Goal: Register for event/course

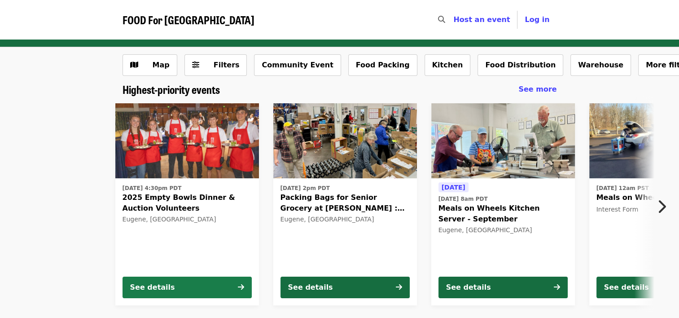
click at [154, 287] on div "See details" at bounding box center [152, 287] width 45 height 11
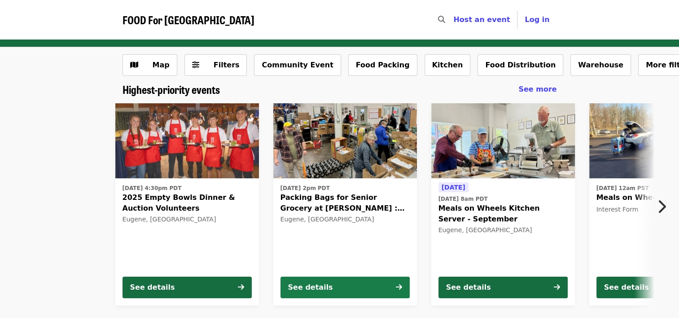
click at [362, 284] on button "See details" at bounding box center [344, 287] width 129 height 22
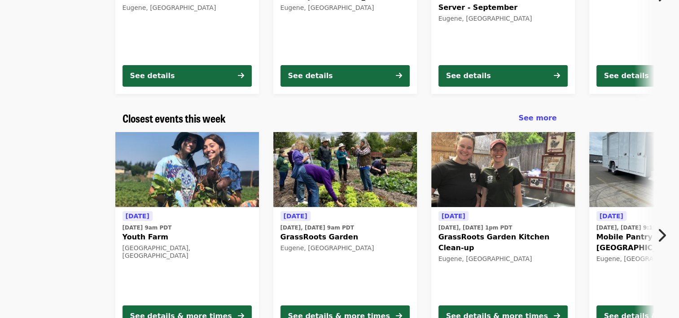
scroll to position [219, 0]
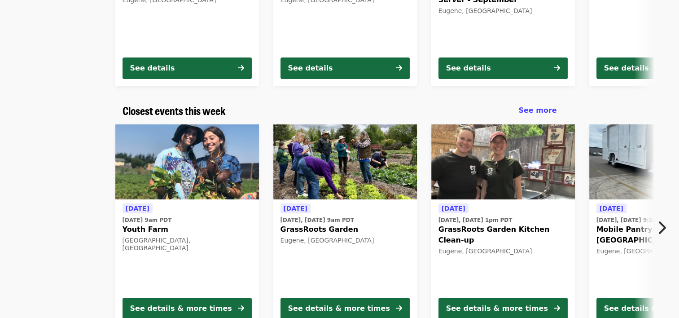
click at [154, 218] on time "[DATE] 9am PDT" at bounding box center [147, 220] width 49 height 8
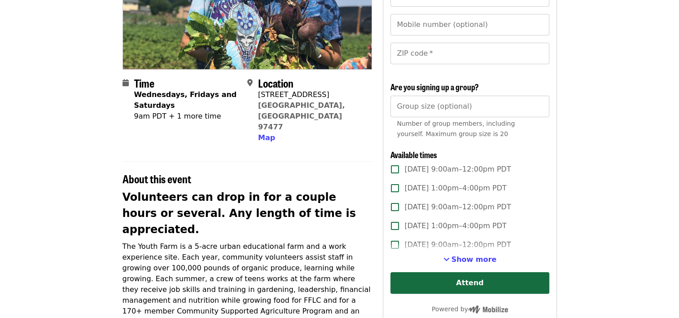
scroll to position [148, 0]
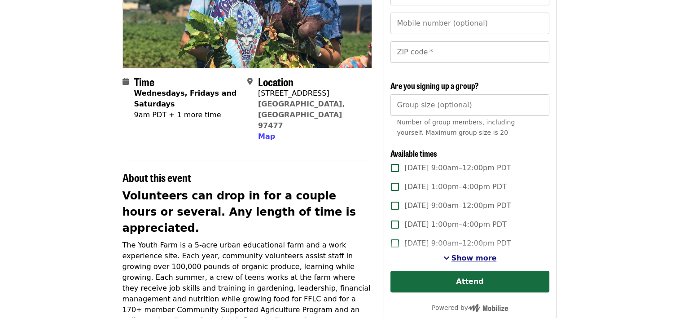
click at [478, 256] on span "Show more" at bounding box center [473, 258] width 45 height 9
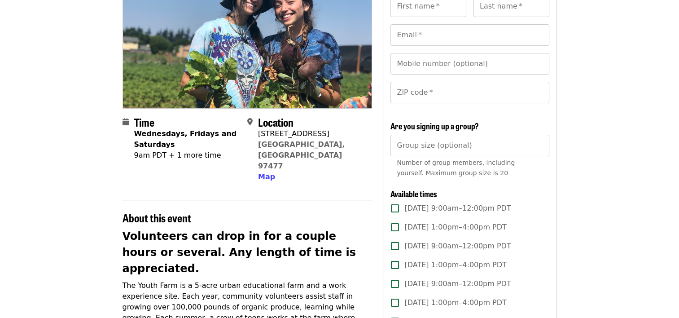
scroll to position [0, 0]
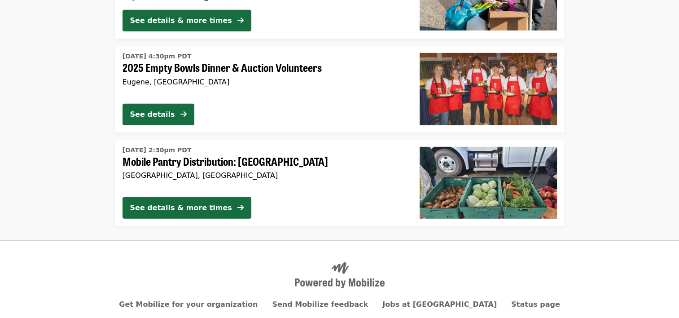
scroll to position [2687, 0]
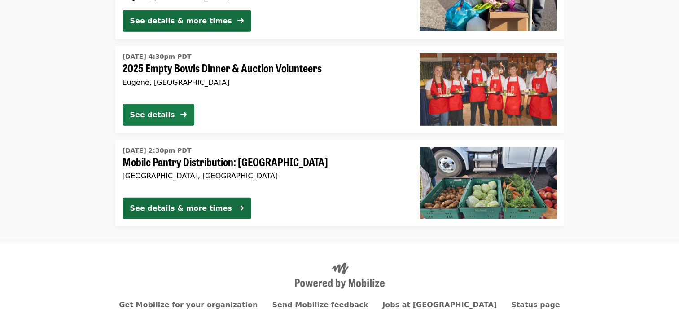
click at [156, 112] on div "See details" at bounding box center [152, 115] width 45 height 11
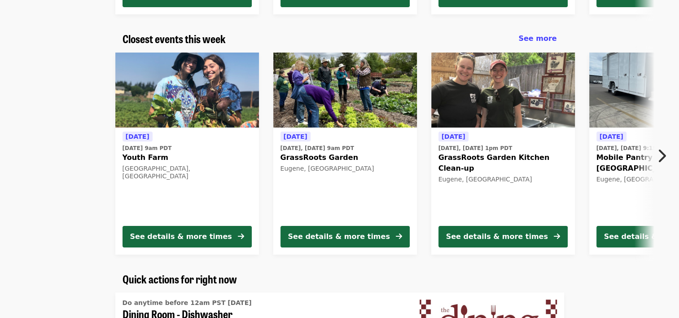
scroll to position [291, 0]
click at [165, 240] on div "See details & more times" at bounding box center [181, 236] width 102 height 11
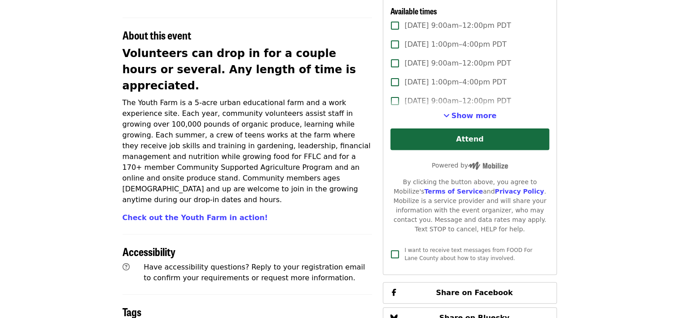
scroll to position [290, 0]
click at [469, 116] on span "Show more" at bounding box center [473, 115] width 45 height 9
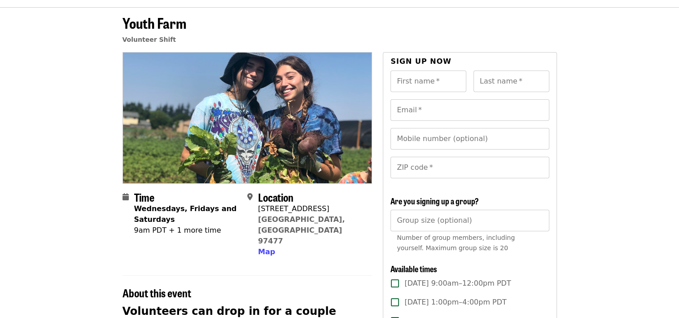
scroll to position [0, 0]
